Goal: Transaction & Acquisition: Purchase product/service

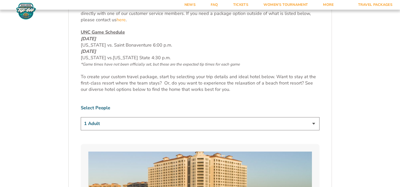
scroll to position [253, 0]
click at [314, 125] on select "1 Adult 2 Adults 3 Adults 4 Adults 2 Adults + 1 Child 2 Adults + 2 Children 2 A…" at bounding box center [200, 123] width 239 height 13
select select "2 Adults"
click at [81, 117] on select "1 Adult 2 Adults 3 Adults 4 Adults 2 Adults + 1 Child 2 Adults + 2 Children 2 A…" at bounding box center [200, 123] width 239 height 13
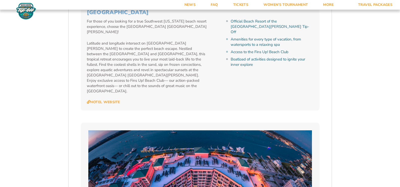
scroll to position [884, 0]
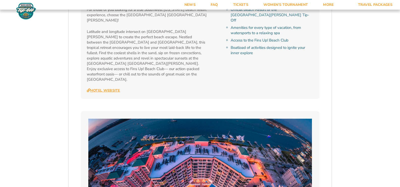
click at [113, 88] on link "Hotel Website" at bounding box center [103, 90] width 33 height 5
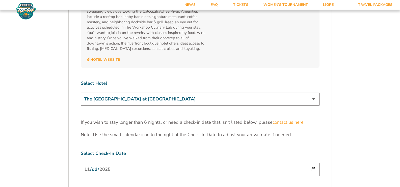
scroll to position [1516, 0]
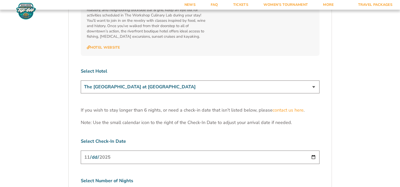
click at [314, 80] on select "The [GEOGRAPHIC_DATA] at [GEOGRAPHIC_DATA] [GEOGRAPHIC_DATA] [GEOGRAPHIC_DATA],…" at bounding box center [200, 86] width 239 height 13
select select "18478"
click at [81, 80] on select "The [GEOGRAPHIC_DATA] at [GEOGRAPHIC_DATA] [GEOGRAPHIC_DATA] [GEOGRAPHIC_DATA],…" at bounding box center [200, 86] width 239 height 13
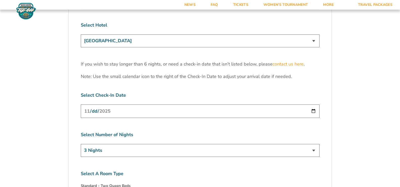
scroll to position [1566, 0]
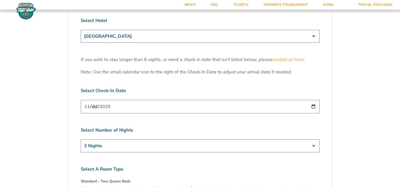
click at [313, 100] on input "[DATE]" at bounding box center [200, 106] width 239 height 13
type input "[DATE]"
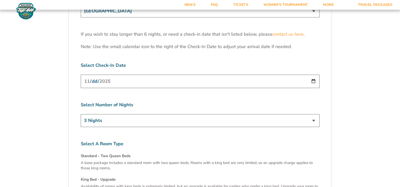
click at [316, 114] on select "3 Nights 4 Nights 5 Nights 6 Nights" at bounding box center [200, 120] width 239 height 13
select select "5 Nights"
click at [81, 114] on select "3 Nights 4 Nights 5 Nights 6 Nights" at bounding box center [200, 120] width 239 height 13
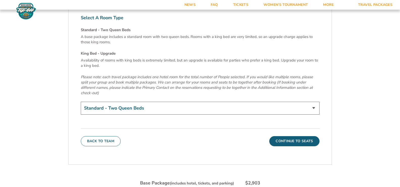
scroll to position [1718, 0]
click at [313, 101] on select "Standard - Two Queen Beds King Bed - Upgrade (+$15 per night)" at bounding box center [200, 107] width 239 height 13
select select "King Bed - Upgrade"
click at [81, 101] on select "Standard - Two Queen Beds King Bed - Upgrade (+$15 per night)" at bounding box center [200, 107] width 239 height 13
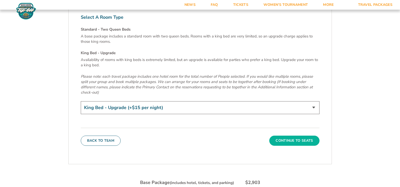
click at [286, 135] on button "Continue To Seats" at bounding box center [295, 140] width 50 height 10
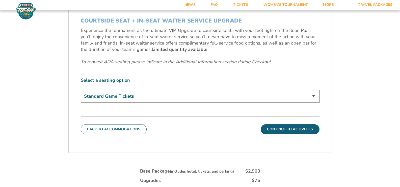
scroll to position [240, 0]
click at [315, 97] on select "Standard Game Tickets Midcourt Seat Upgrade (+$140 per person) Courtside Seat +…" at bounding box center [200, 95] width 239 height 13
click at [313, 95] on select "Standard Game Tickets Midcourt Seat Upgrade (+$140 per person) Courtside Seat +…" at bounding box center [200, 95] width 239 height 13
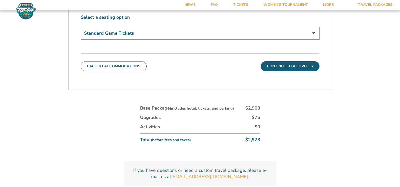
scroll to position [290, 0]
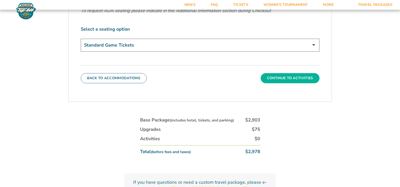
click at [299, 79] on button "Continue To Activities" at bounding box center [290, 78] width 59 height 10
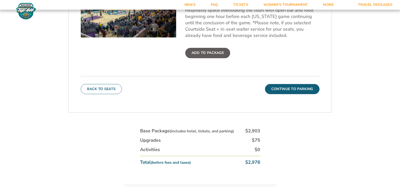
scroll to position [240, 0]
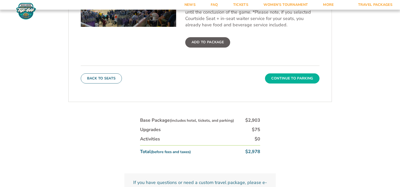
click at [297, 80] on button "Continue To Parking" at bounding box center [292, 78] width 55 height 10
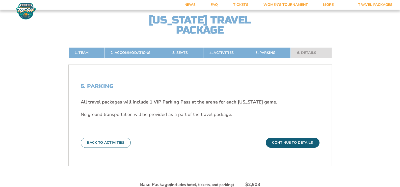
scroll to position [113, 0]
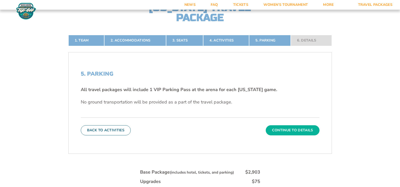
click at [297, 128] on button "Continue To Details" at bounding box center [293, 130] width 54 height 10
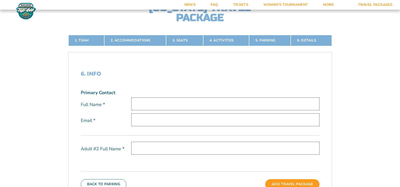
click at [152, 104] on input "text" at bounding box center [225, 103] width 188 height 13
type input "[PERSON_NAME]"
click at [152, 121] on input "email" at bounding box center [225, 119] width 188 height 13
type input "[EMAIL_ADDRESS][DOMAIN_NAME]"
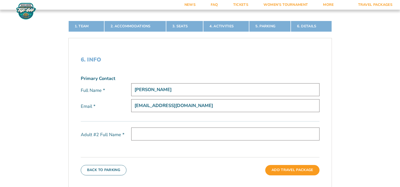
scroll to position [139, 0]
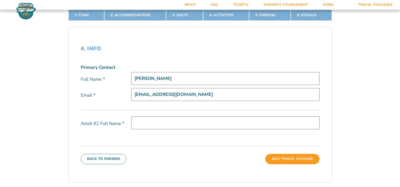
click at [154, 128] on input "text" at bounding box center [225, 122] width 188 height 13
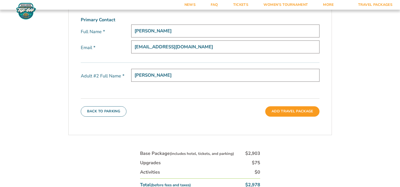
scroll to position [189, 0]
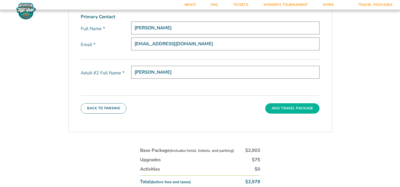
type input "[PERSON_NAME]"
click at [293, 110] on button "Add Travel Package" at bounding box center [293, 108] width 54 height 10
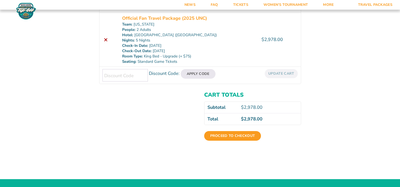
scroll to position [126, 0]
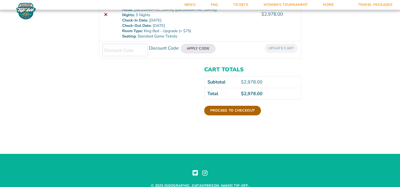
click at [229, 110] on link "Proceed to checkout" at bounding box center [232, 111] width 57 height 10
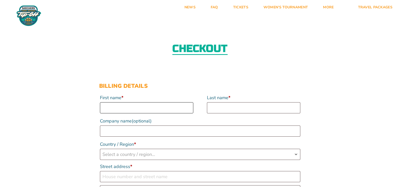
click at [143, 108] on input "First name *" at bounding box center [146, 107] width 93 height 11
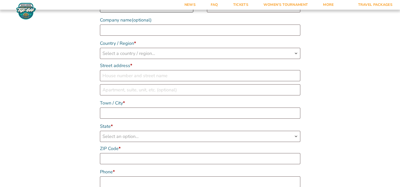
scroll to position [101, 0]
click at [296, 53] on b "Country / Region" at bounding box center [296, 53] width 4 height 4
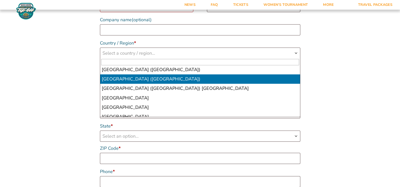
scroll to position [2198, 0]
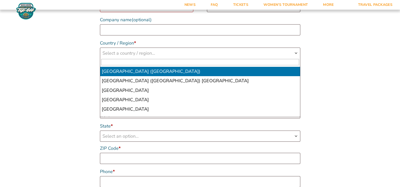
select select "US"
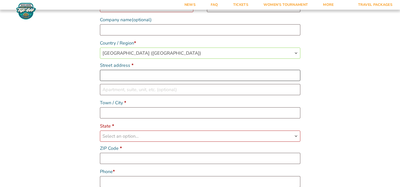
click at [155, 78] on input "Street address *" at bounding box center [200, 75] width 201 height 11
click at [130, 75] on input "Street address *" at bounding box center [200, 75] width 201 height 11
type input "2279 Bethesda Rd"
type input "[PERSON_NAME]"
type input "Lanning"
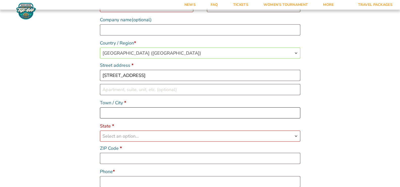
type input "Lexington"
select select "NC"
type input "27295-8808"
type input "13362250380"
type input "[EMAIL_ADDRESS][DOMAIN_NAME]"
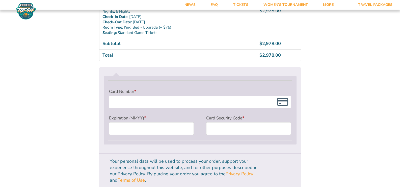
scroll to position [404, 0]
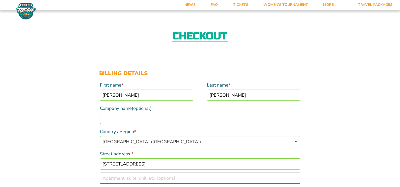
scroll to position [0, 0]
